Goal: Transaction & Acquisition: Purchase product/service

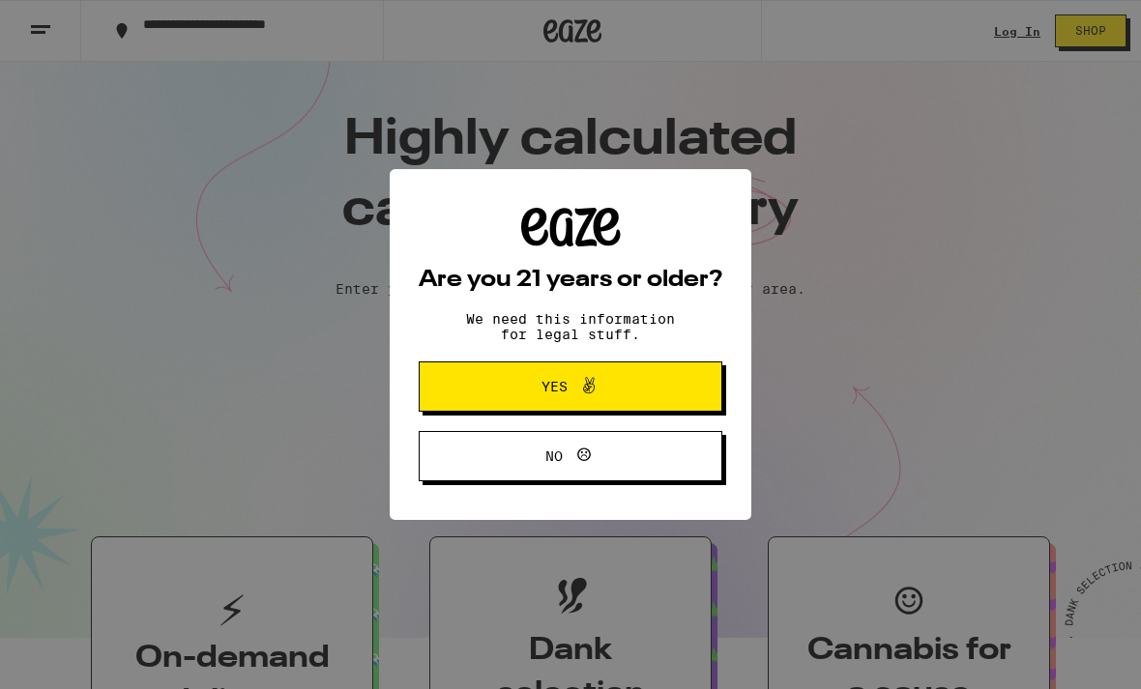
click at [633, 375] on button "Yes" at bounding box center [570, 386] width 303 height 50
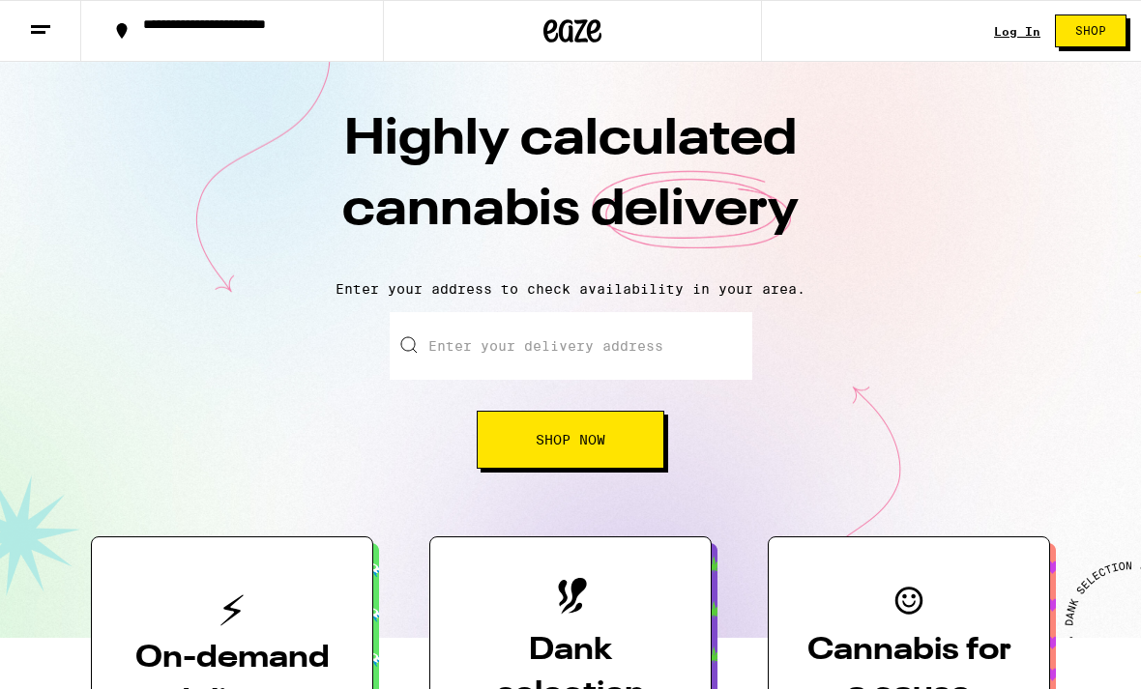
click at [611, 353] on input "Enter your delivery address" at bounding box center [571, 346] width 362 height 68
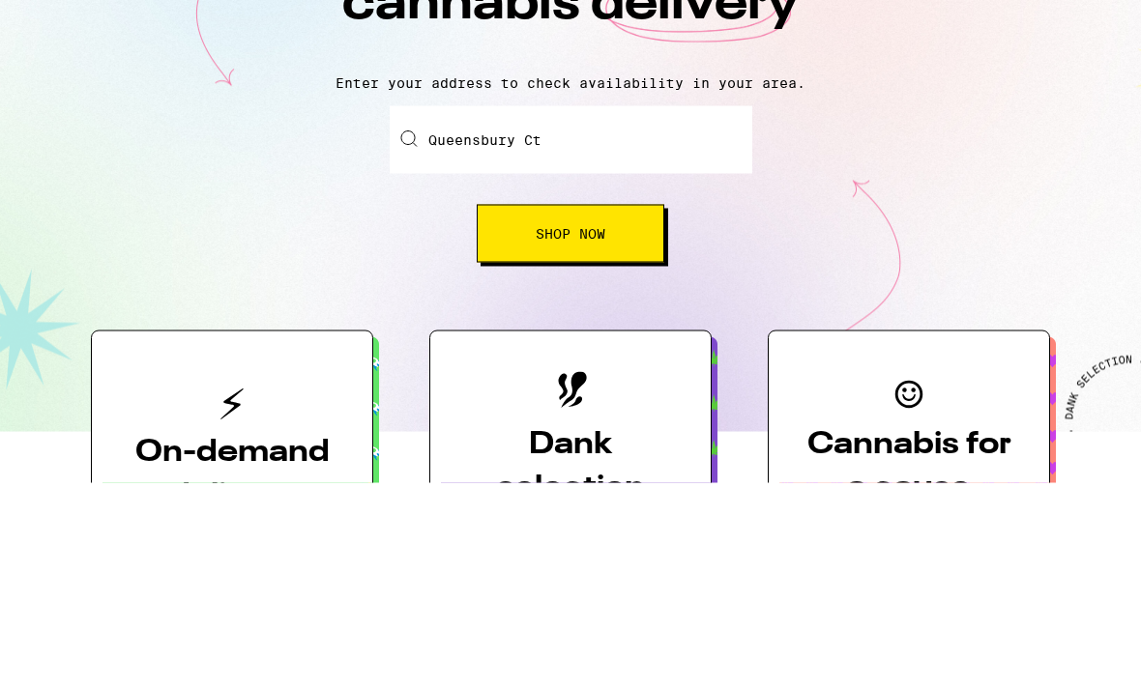
scroll to position [207, 0]
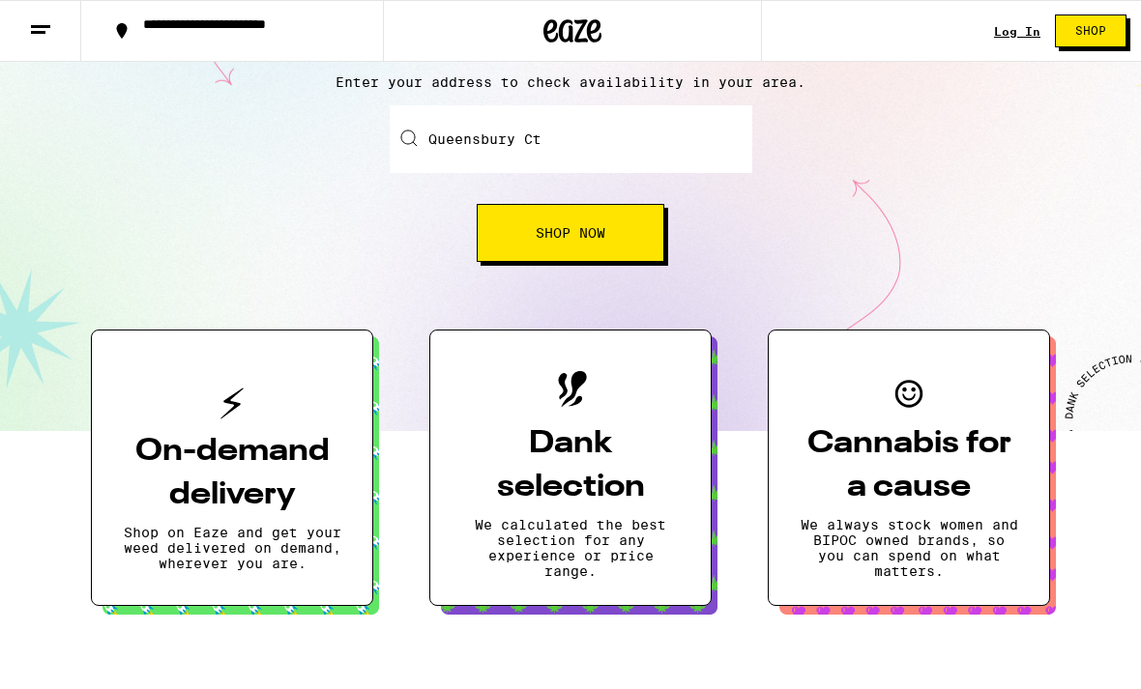
click at [440, 140] on input "Queensbury Ct" at bounding box center [571, 139] width 362 height 68
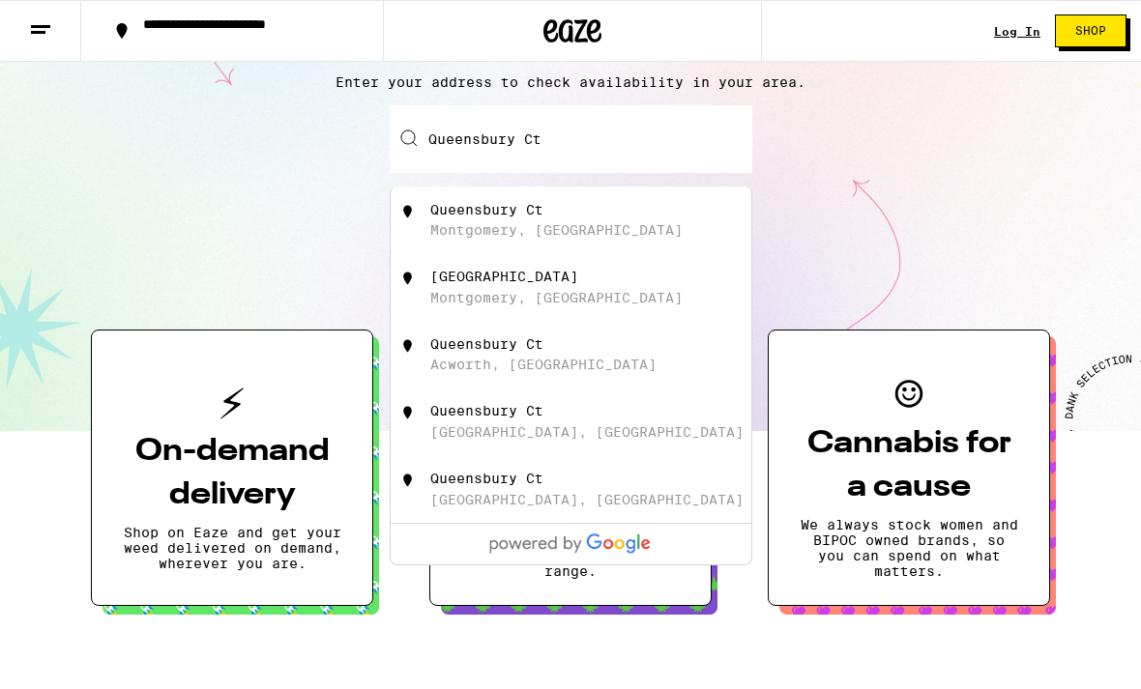
scroll to position [206, 0]
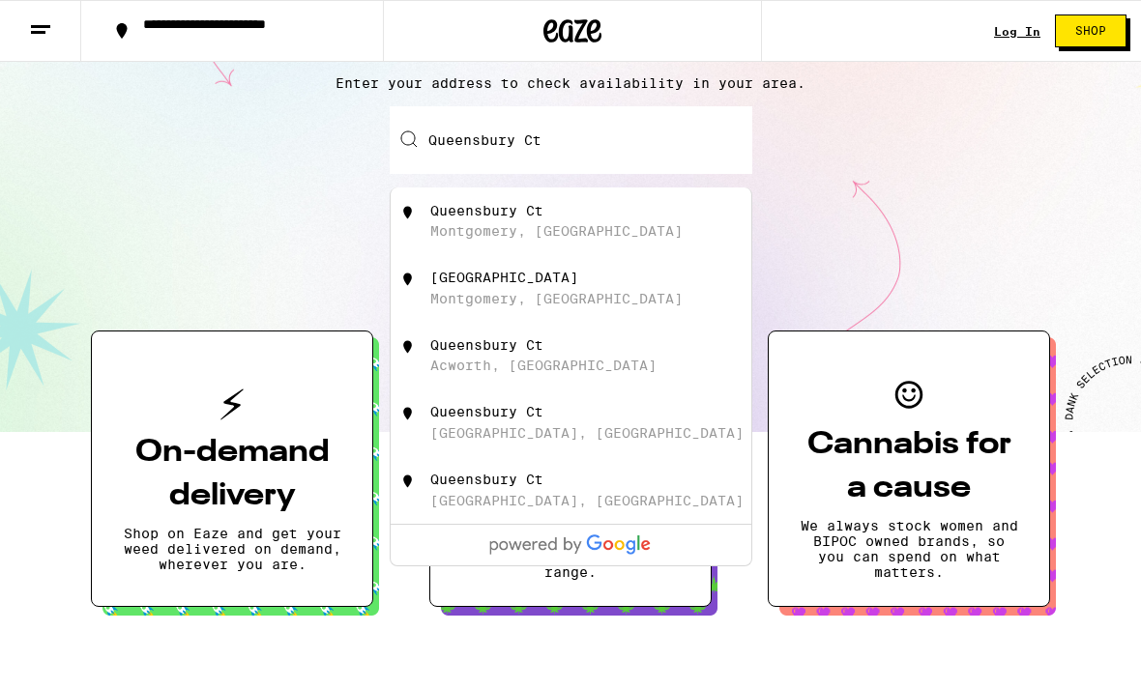
click at [568, 240] on div "Queensbury Ct Montgomery, [GEOGRAPHIC_DATA]" at bounding box center [602, 221] width 345 height 37
type input "Queensbury Ct, [GEOGRAPHIC_DATA], [GEOGRAPHIC_DATA]"
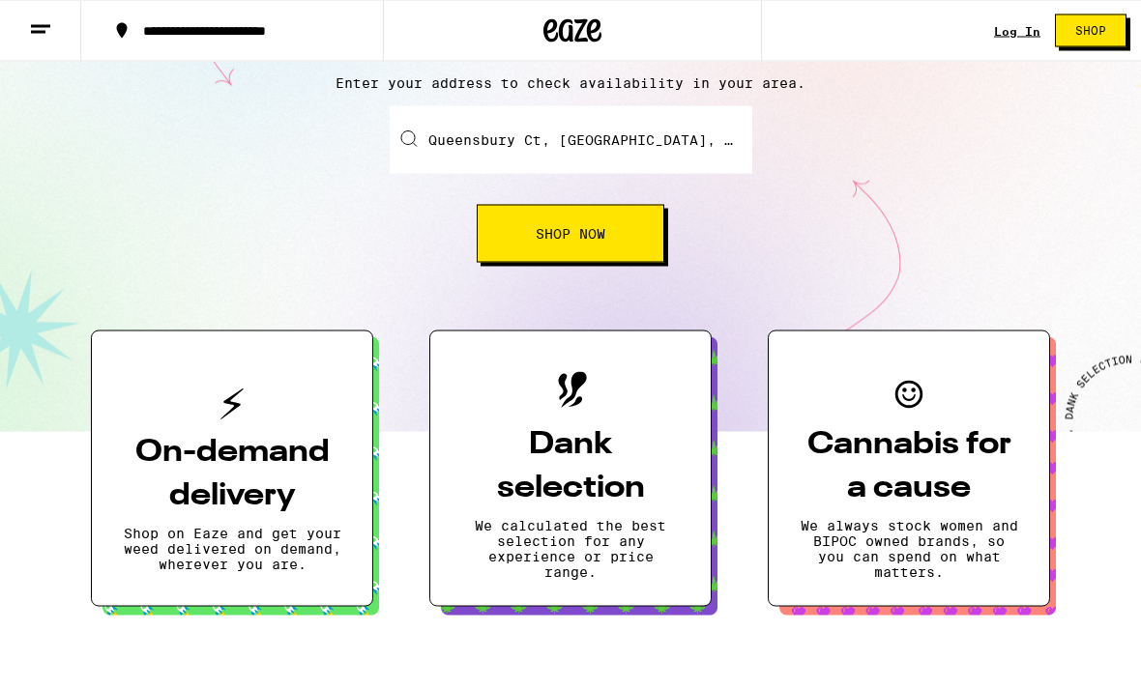
scroll to position [207, 0]
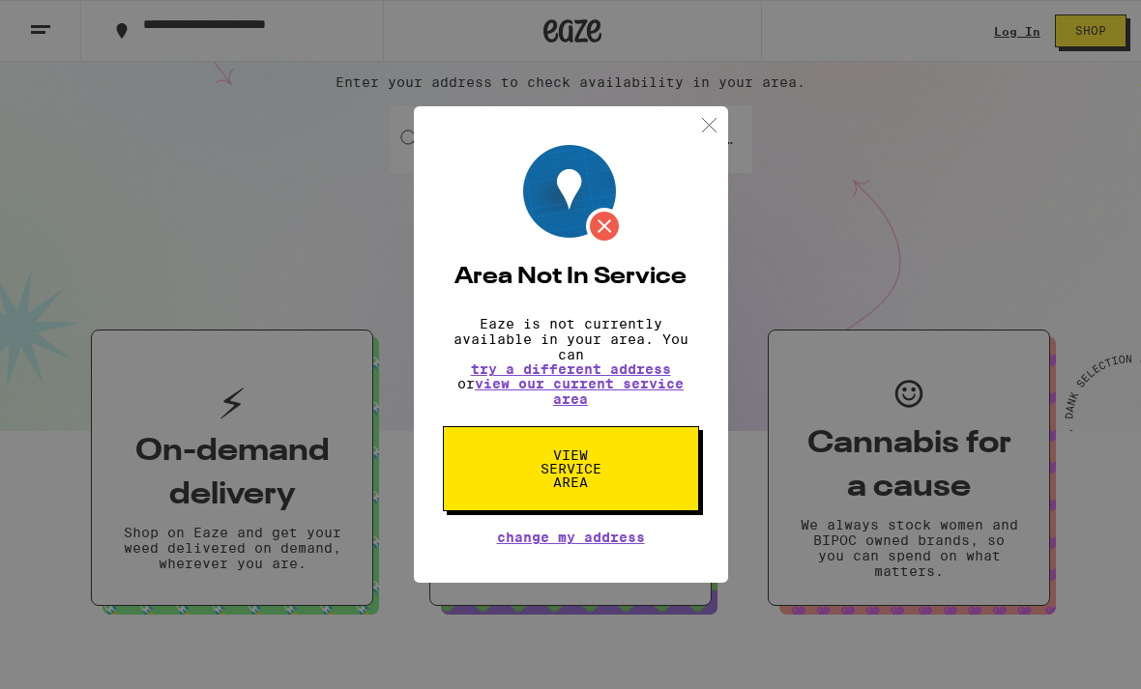
click at [459, 475] on button "View Service Area" at bounding box center [571, 468] width 256 height 85
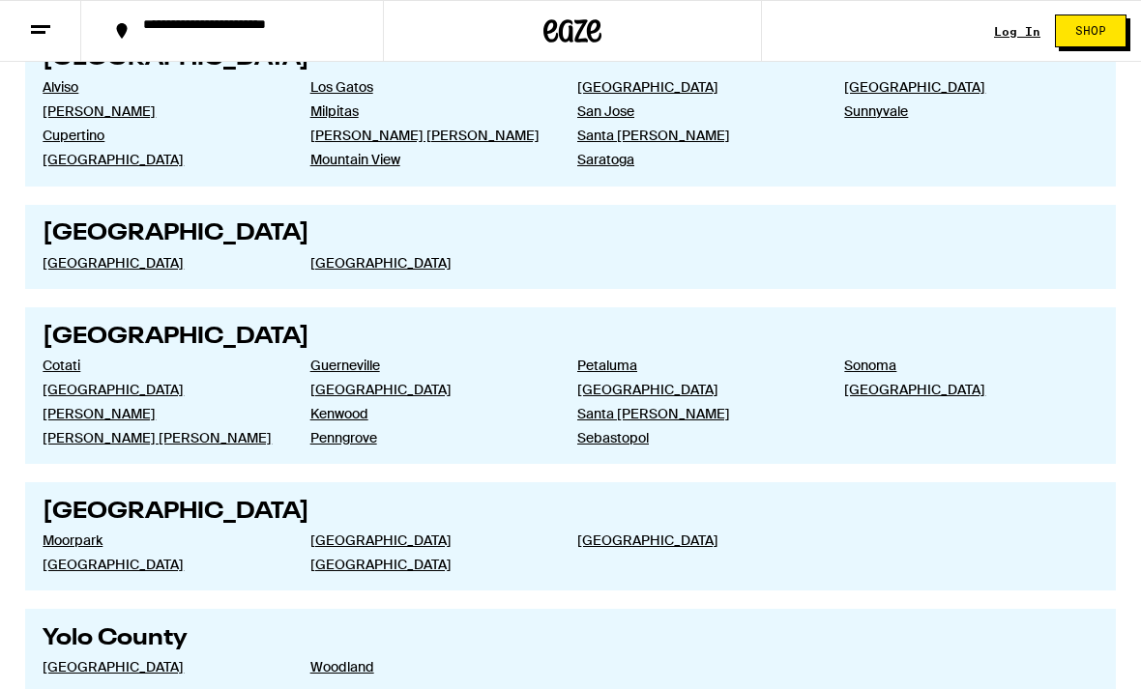
scroll to position [3463, 0]
